Goal: Check status: Check status

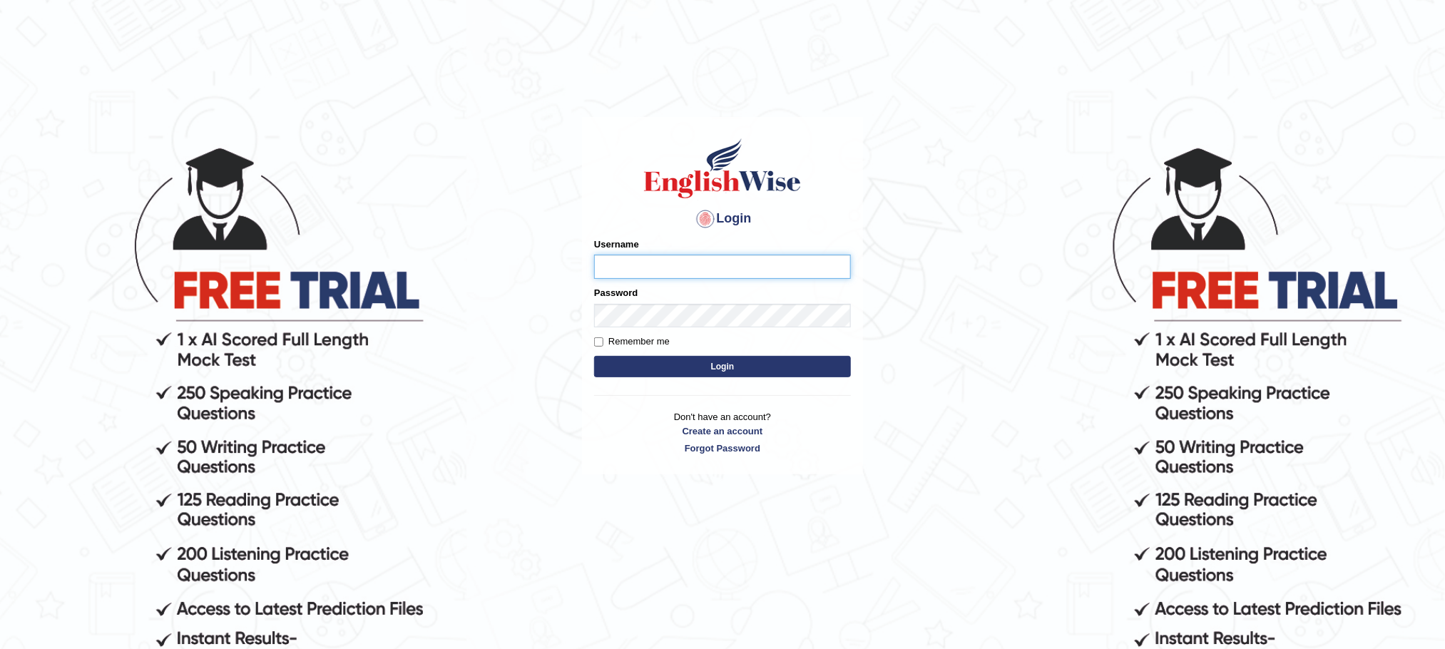
type input "9bands"
click at [1049, 129] on body "Login Please fix the following errors: Username 9bands Password Remember me Log…" at bounding box center [722, 396] width 1445 height 649
click at [733, 367] on button "Login" at bounding box center [722, 366] width 257 height 21
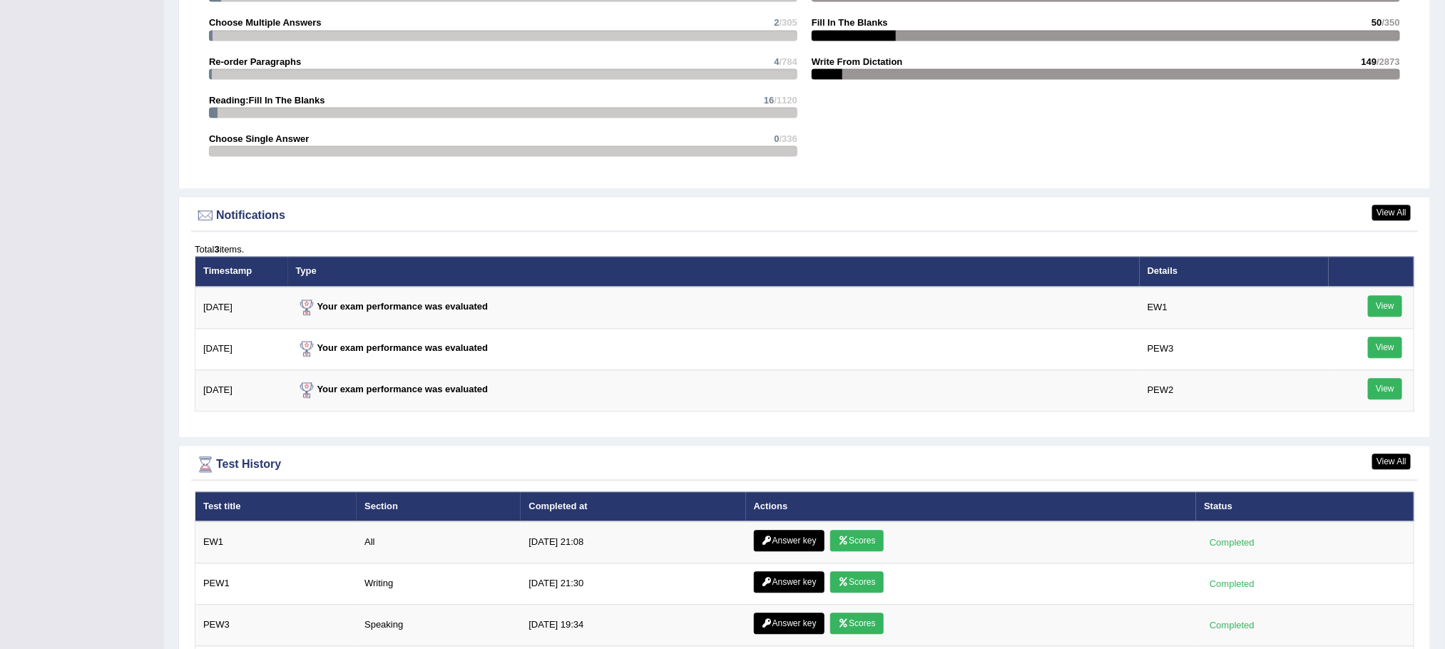
scroll to position [1803, 0]
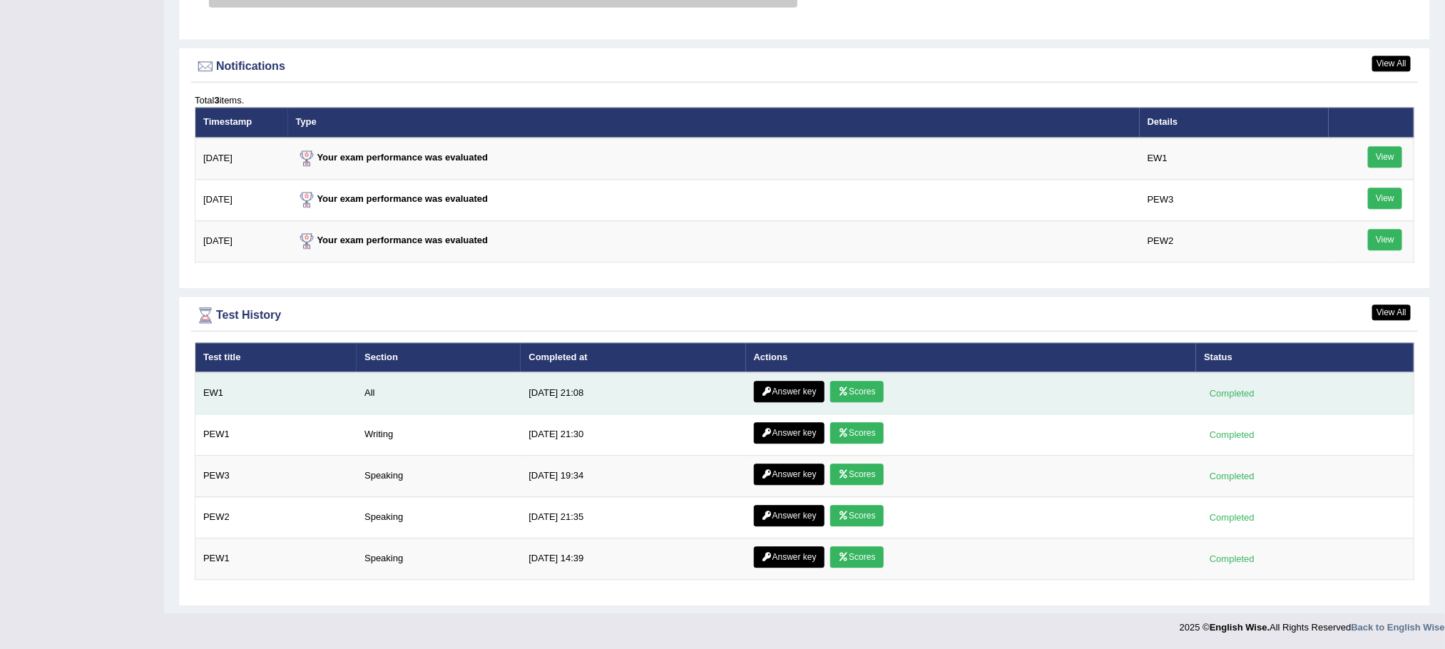
click at [863, 384] on link "Scores" at bounding box center [856, 391] width 53 height 21
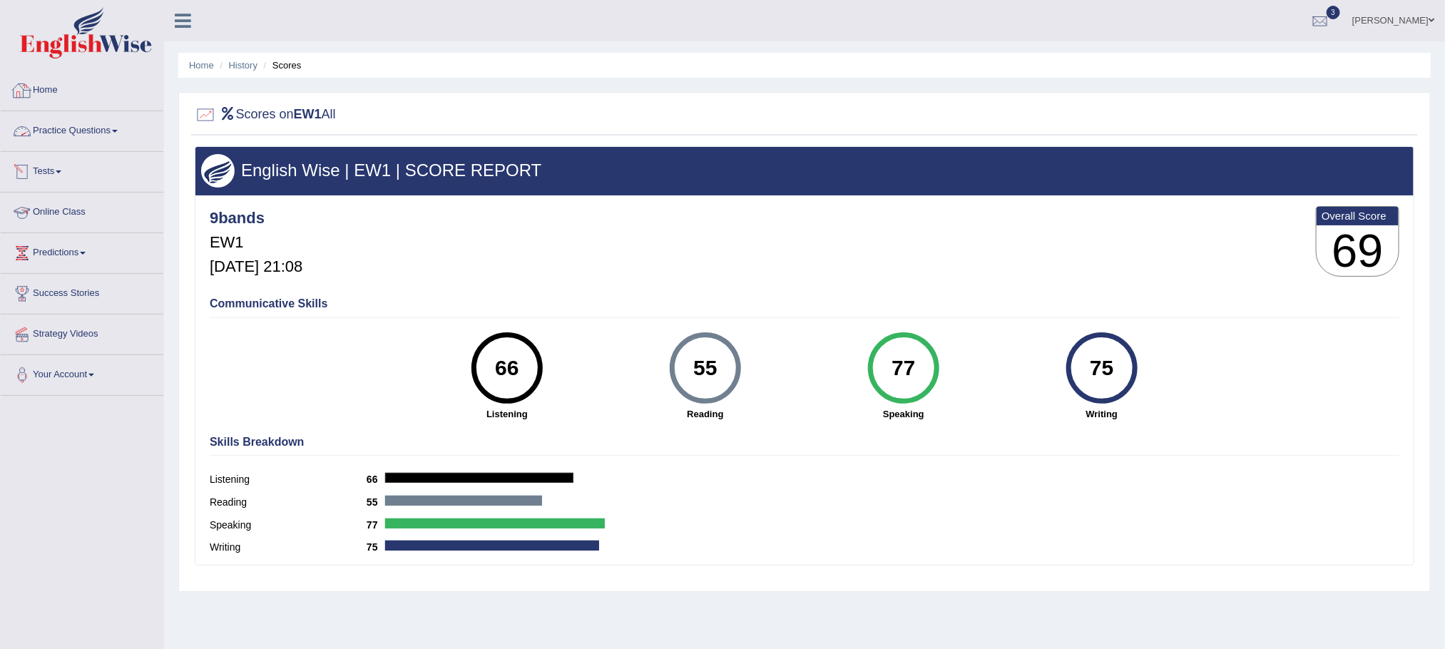
click at [62, 92] on link "Home" at bounding box center [82, 89] width 163 height 36
